Goal: Information Seeking & Learning: Learn about a topic

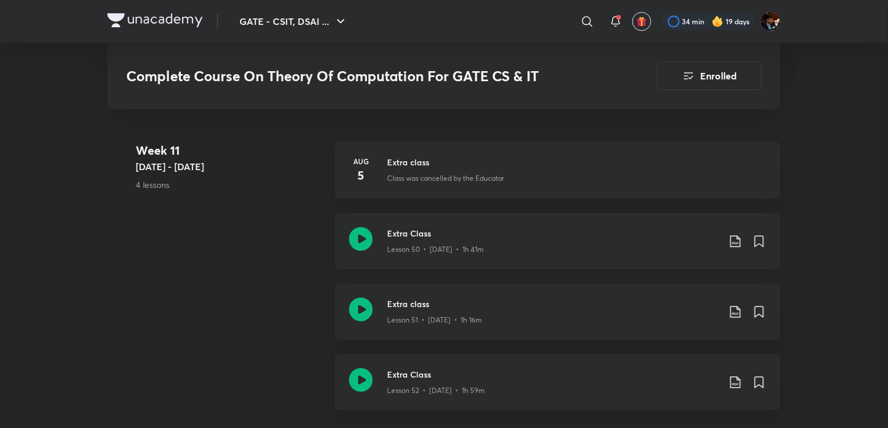
scroll to position [4706, 0]
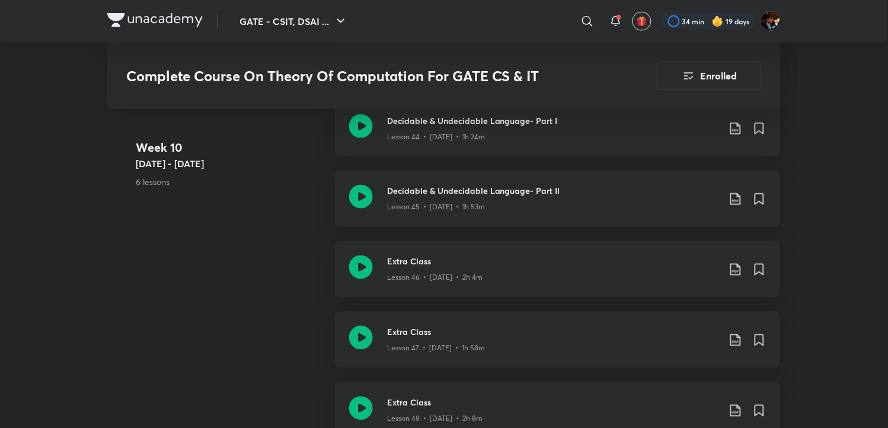
scroll to position [4399, 0]
